Goal: Transaction & Acquisition: Purchase product/service

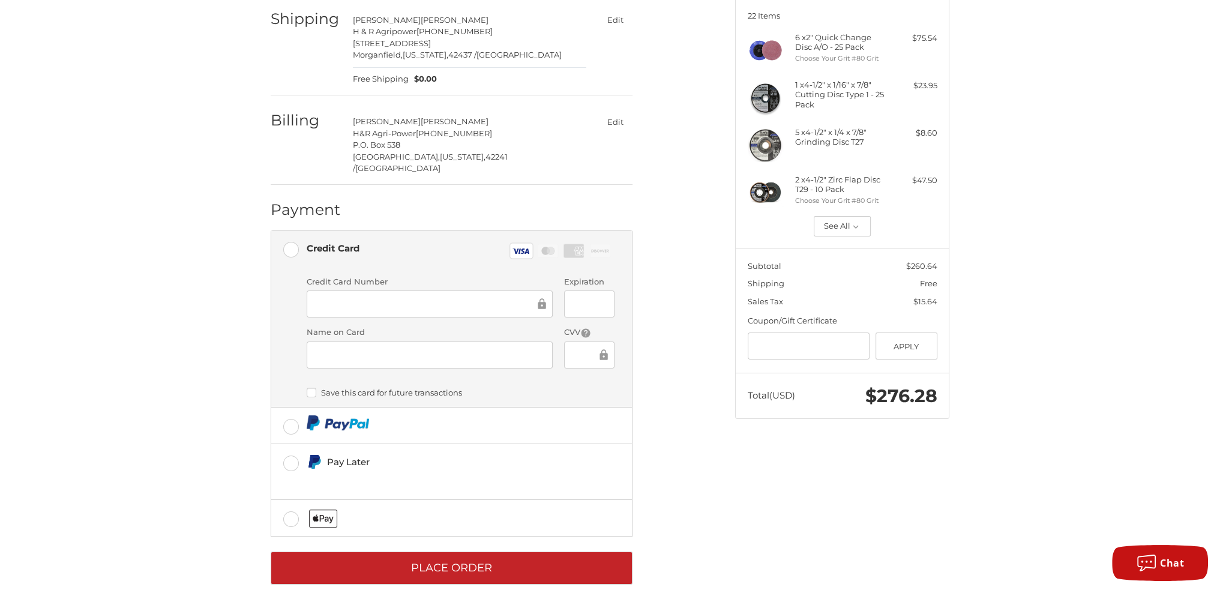
click at [214, 107] on div "Customer [PERSON_NAME][EMAIL_ADDRESS][PERSON_NAME][DOMAIN_NAME] Sign Out Shippi…" at bounding box center [610, 274] width 1220 height 671
